Goal: Information Seeking & Learning: Find specific page/section

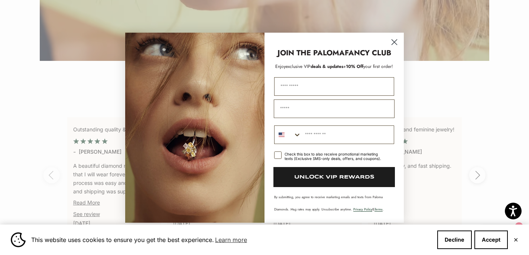
scroll to position [1387, 0]
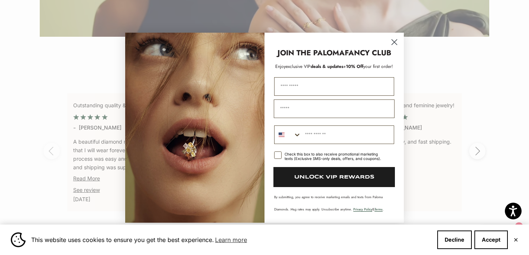
click at [397, 42] on circle "Close dialog" at bounding box center [395, 42] width 12 height 12
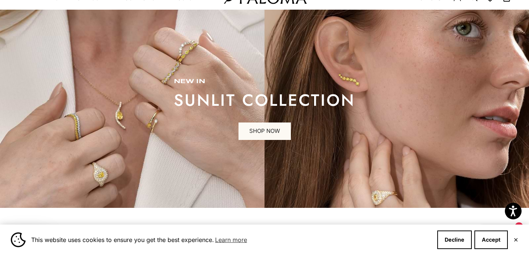
scroll to position [0, 0]
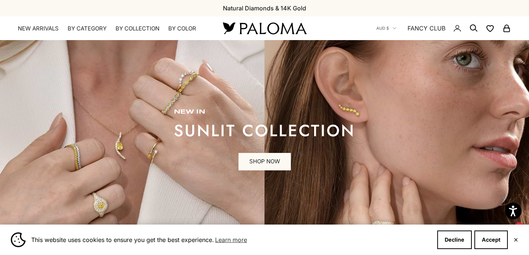
click at [470, 28] on icon "Secondary navigation" at bounding box center [474, 28] width 9 height 9
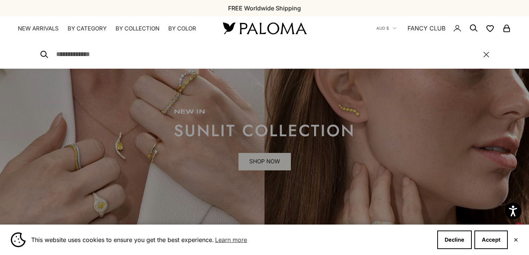
click at [274, 57] on input "Search" at bounding box center [266, 54] width 420 height 11
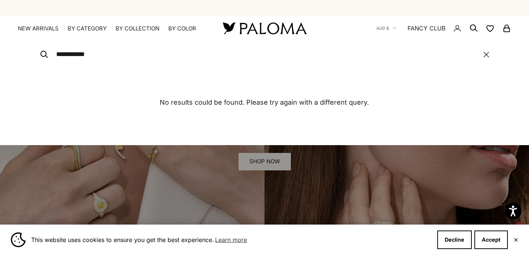
type input "**********"
